Goal: Check status

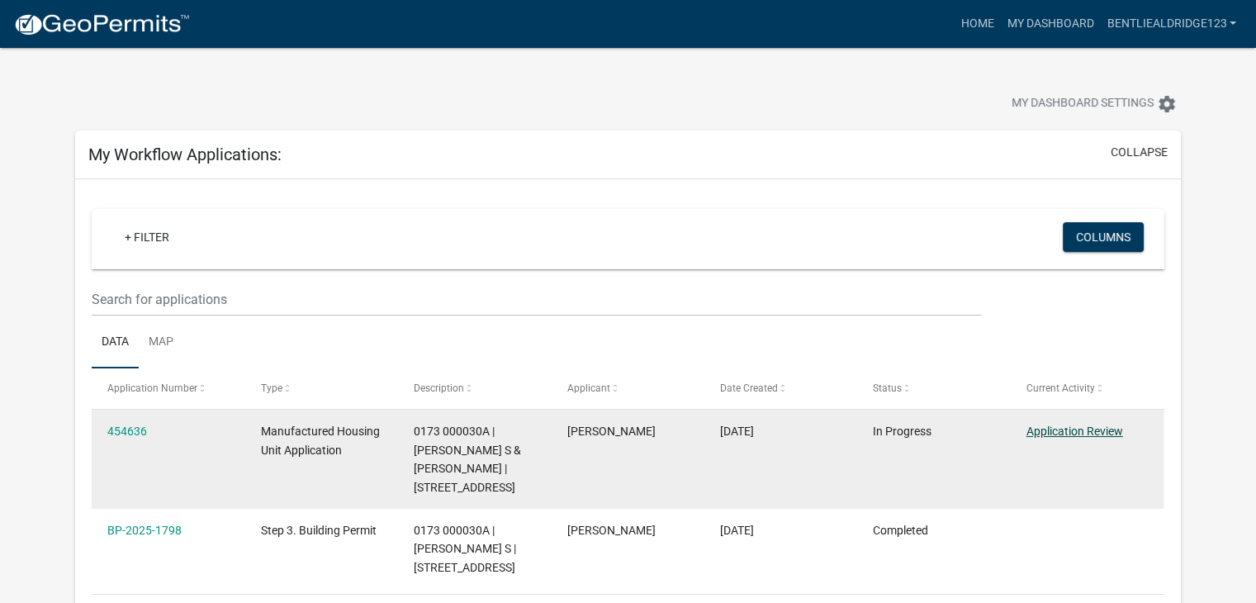
click at [1095, 424] on link "Application Review" at bounding box center [1074, 430] width 97 height 13
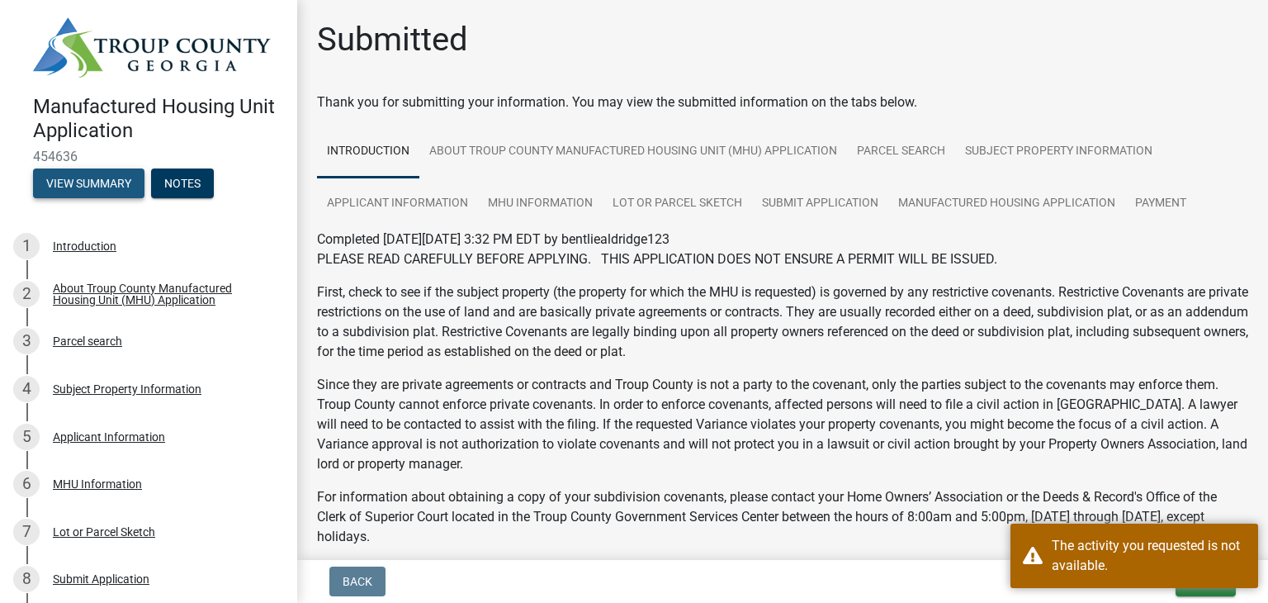
click at [116, 182] on button "View Summary" at bounding box center [88, 183] width 111 height 30
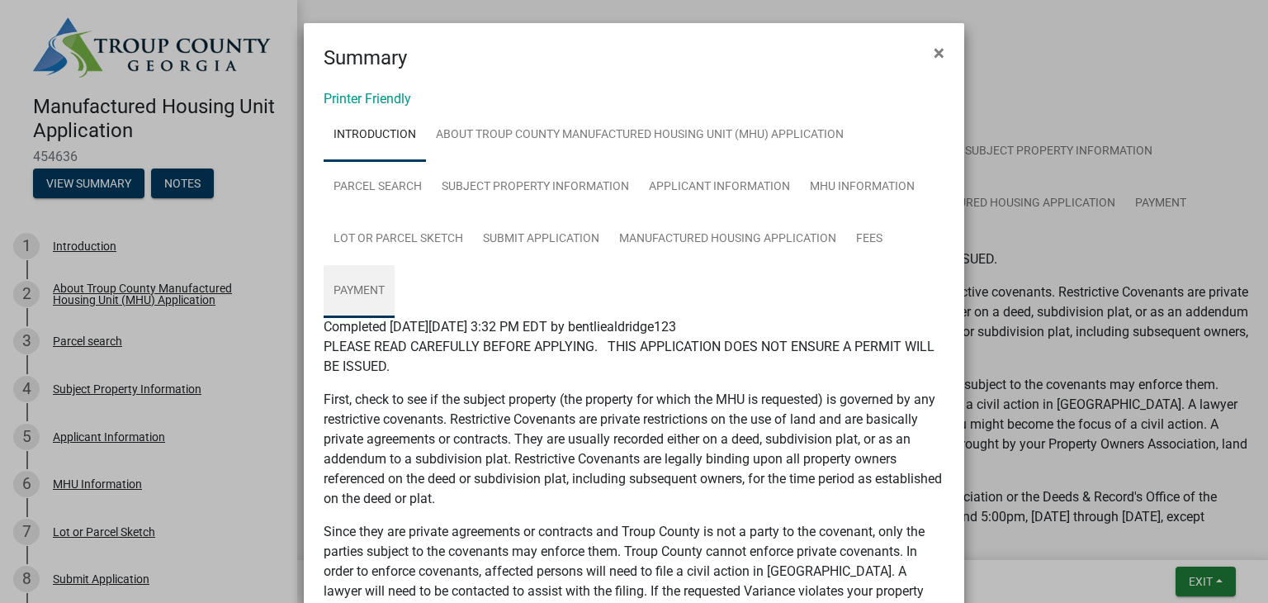
click at [357, 277] on link "Payment" at bounding box center [359, 291] width 71 height 53
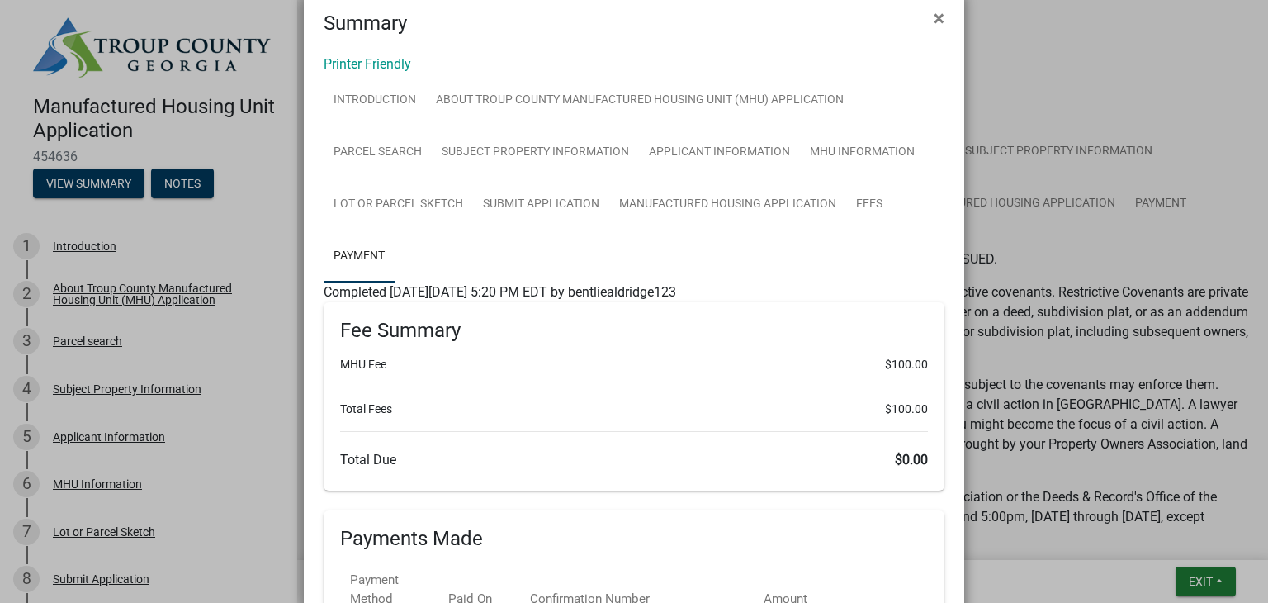
scroll to position [34, 0]
click at [754, 218] on link "Manufactured Housing Application" at bounding box center [727, 205] width 237 height 53
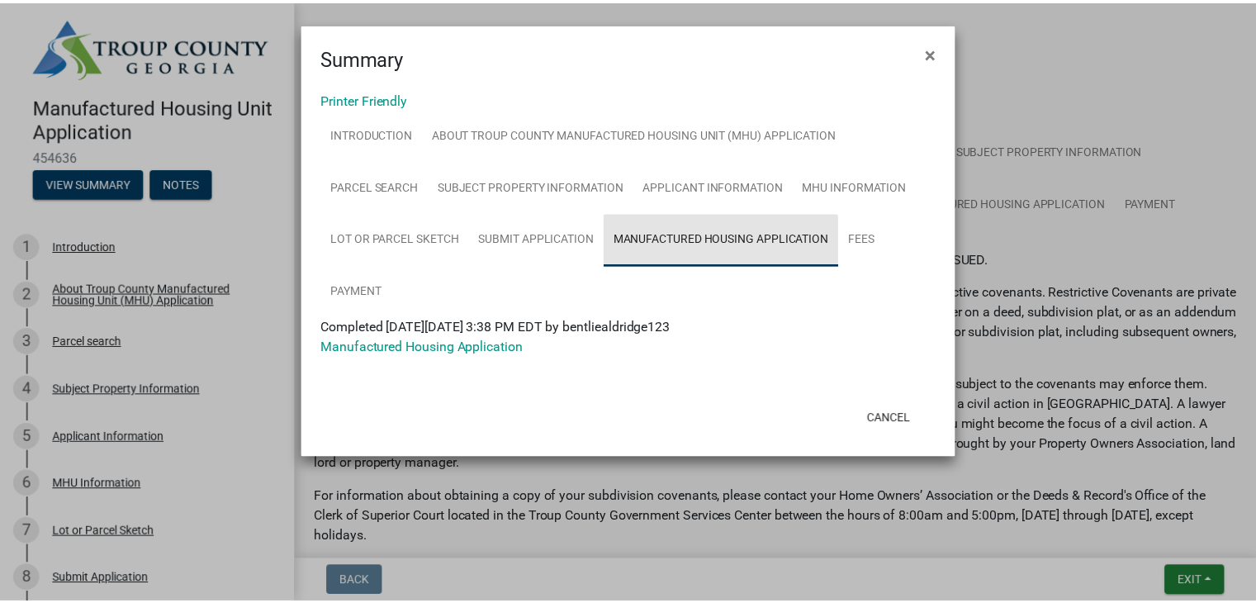
scroll to position [0, 0]
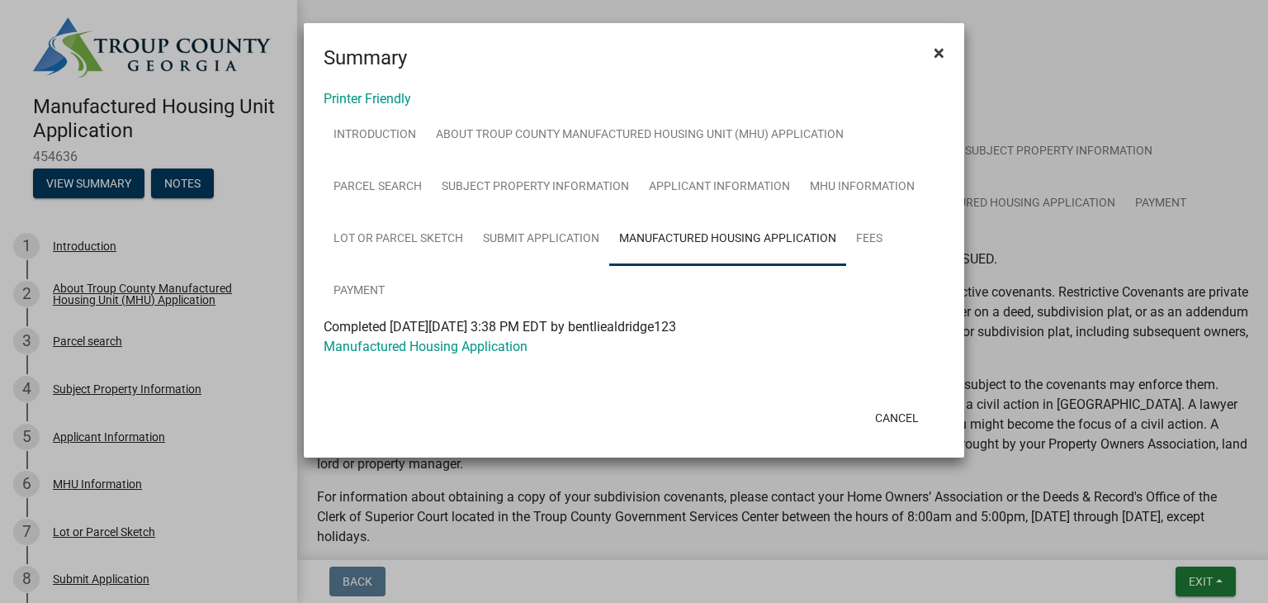
click at [950, 57] on button "×" at bounding box center [939, 53] width 37 height 46
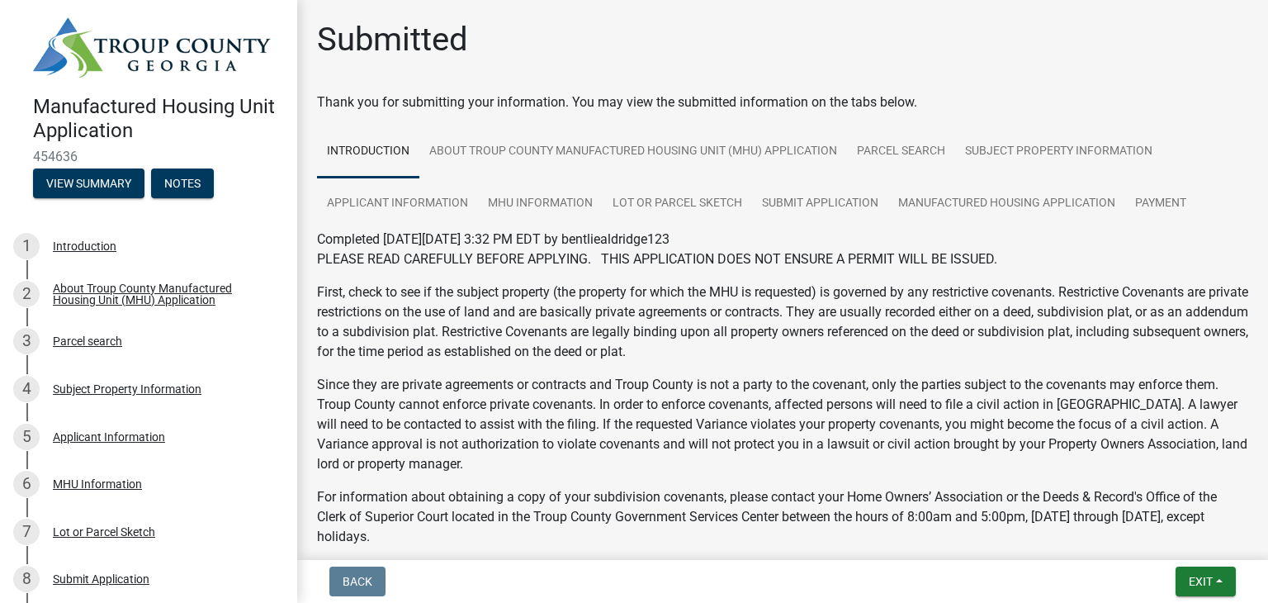
click at [495, 100] on div "Thank you for submitting your information. You may view the submitted informati…" at bounding box center [782, 102] width 931 height 20
click at [1206, 578] on span "Exit" at bounding box center [1201, 581] width 24 height 13
click at [1187, 542] on button "Save & Exit" at bounding box center [1171, 539] width 132 height 40
